Goal: Task Accomplishment & Management: Manage account settings

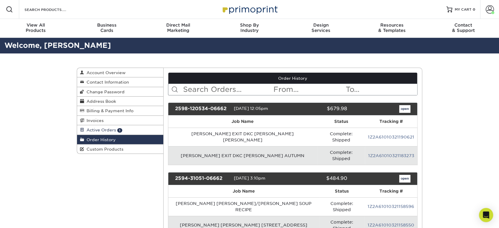
click at [100, 132] on link "Active Orders 1" at bounding box center [120, 129] width 86 height 9
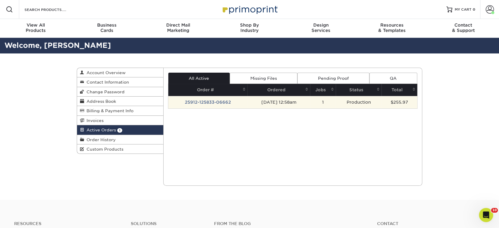
click at [203, 107] on td "25912-125833-06662" at bounding box center [207, 102] width 79 height 12
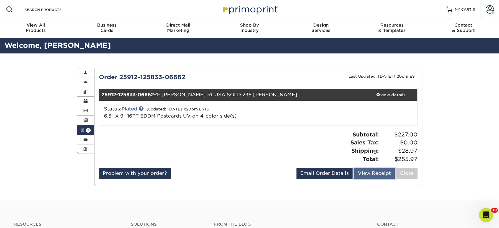
click at [366, 175] on link "View Receipt" at bounding box center [374, 173] width 41 height 11
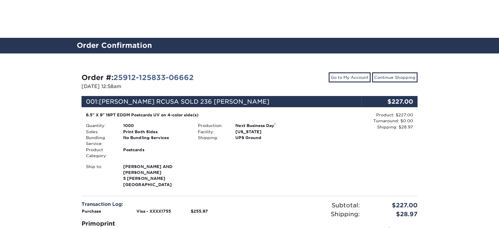
scroll to position [229, 0]
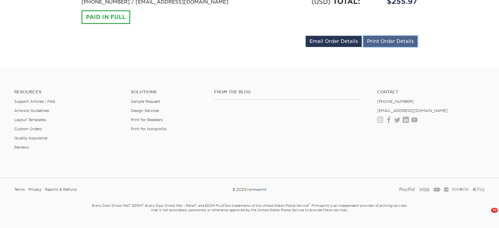
click at [382, 40] on link "Print Order Details" at bounding box center [390, 41] width 54 height 11
